Goal: Task Accomplishment & Management: Complete application form

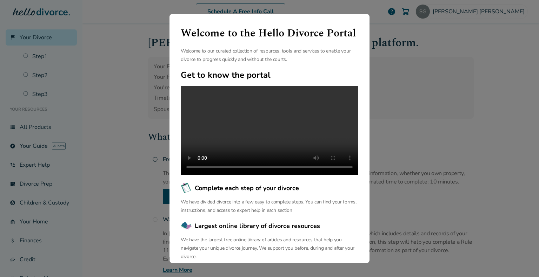
click at [263, 267] on button "Continue" at bounding box center [269, 274] width 70 height 15
click at [272, 242] on p "In [US_STATE], you have the choice to provide Financial Disclosures to your spo…" at bounding box center [318, 242] width 311 height 25
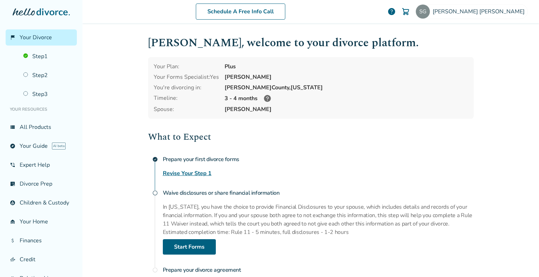
click at [202, 169] on div "What to Expect check_circle Prepare your first divorce forms Revise Your Step 1…" at bounding box center [310, 227] width 325 height 195
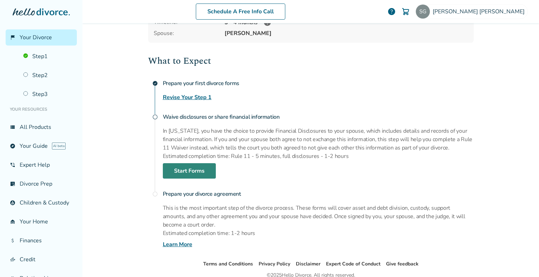
click at [186, 170] on link "Start Forms" at bounding box center [189, 170] width 53 height 15
click at [182, 171] on link "Start Forms" at bounding box center [189, 170] width 53 height 15
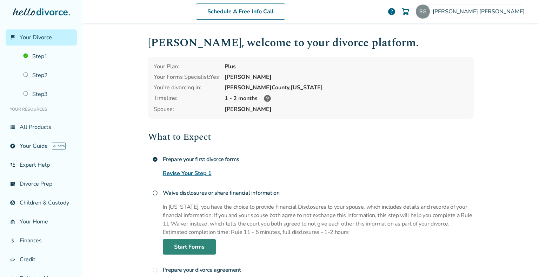
click at [195, 245] on link "Start Forms" at bounding box center [189, 247] width 53 height 15
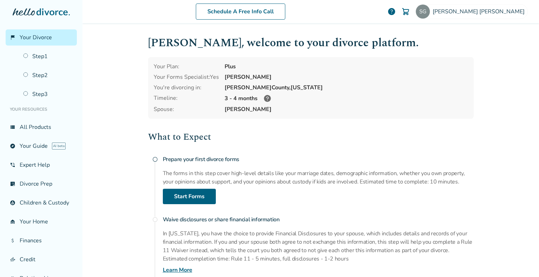
click at [264, 99] on icon at bounding box center [267, 98] width 7 height 7
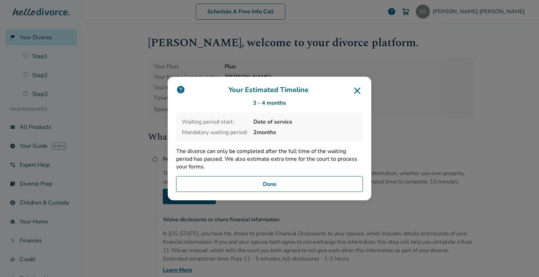
click at [356, 91] on icon at bounding box center [357, 91] width 6 height 6
click at [190, 194] on div "Your Estimated Timeline 3 - 4 months Waiting period start: Date of service Mand…" at bounding box center [269, 139] width 203 height 124
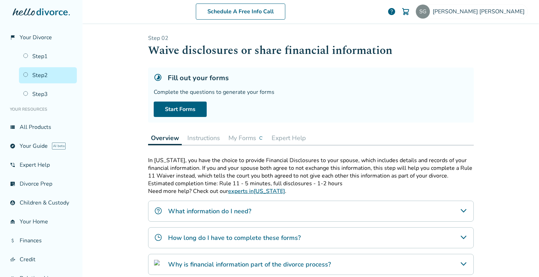
click at [195, 140] on button "Instructions" at bounding box center [203, 138] width 38 height 14
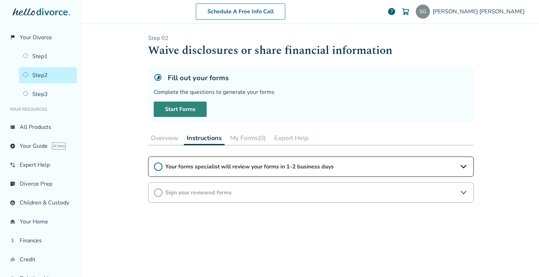
click at [460, 165] on icon at bounding box center [463, 167] width 6 height 4
click at [174, 110] on link "Start Forms" at bounding box center [180, 109] width 53 height 15
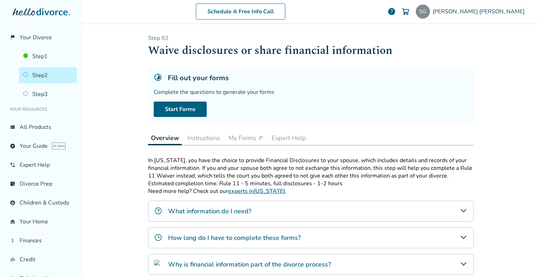
click at [39, 227] on link "garage_home Your Home" at bounding box center [41, 222] width 71 height 16
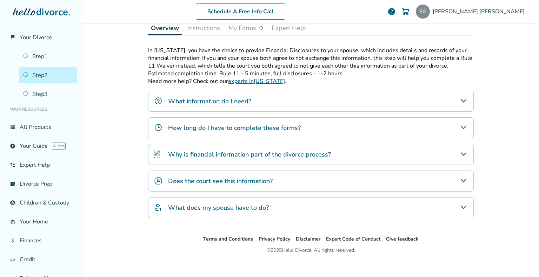
scroll to position [116, 0]
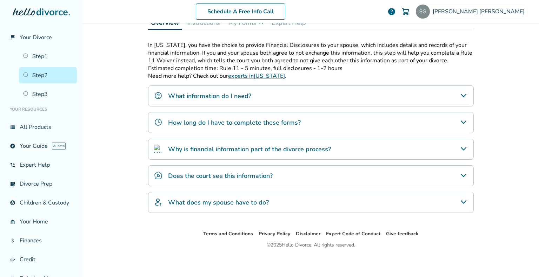
click at [462, 199] on icon "What does my spouse have to do?" at bounding box center [463, 202] width 8 height 8
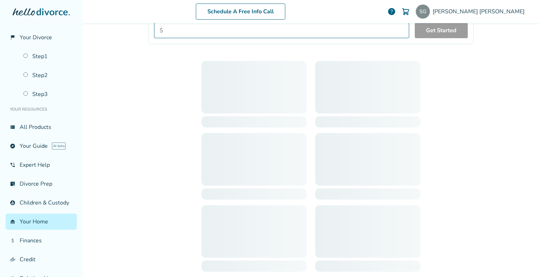
scroll to position [34, 0]
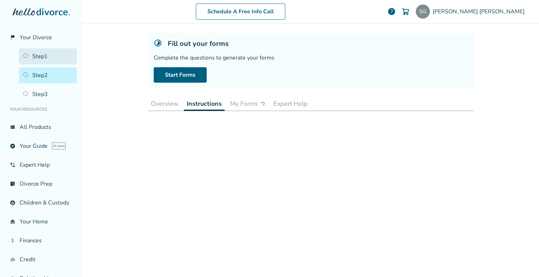
click at [34, 54] on link "Step 1" at bounding box center [48, 56] width 58 height 16
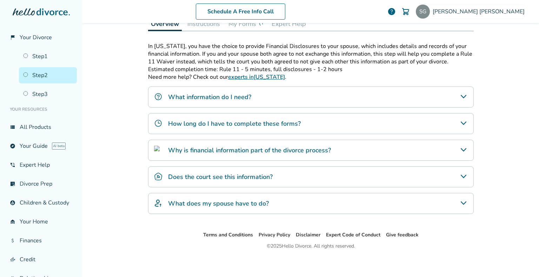
scroll to position [116, 0]
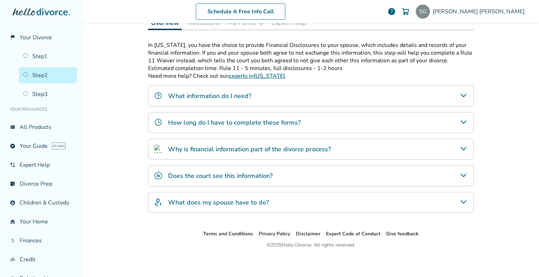
click at [460, 120] on icon "How long do I have to complete these forms?" at bounding box center [463, 122] width 8 height 8
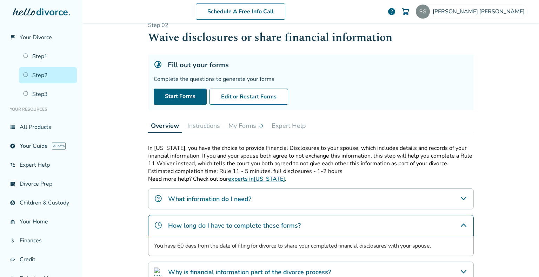
scroll to position [0, 0]
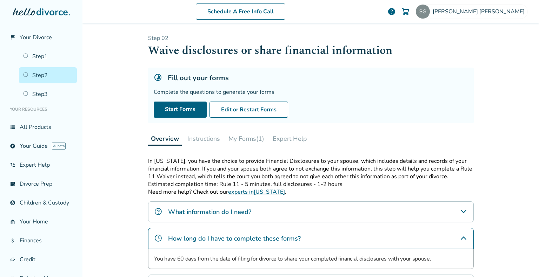
click at [247, 137] on button "My Forms (1)" at bounding box center [245, 139] width 41 height 14
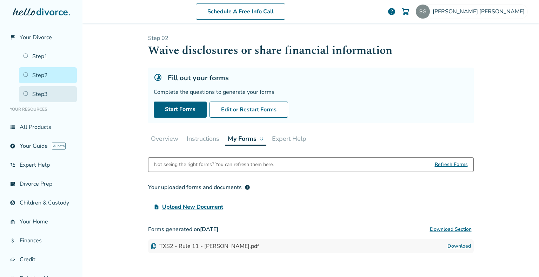
click at [43, 93] on link "Step 3" at bounding box center [48, 94] width 58 height 16
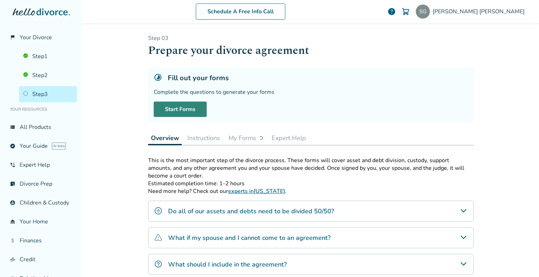
click at [174, 112] on link "Start Forms" at bounding box center [180, 109] width 53 height 15
